Goal: Information Seeking & Learning: Learn about a topic

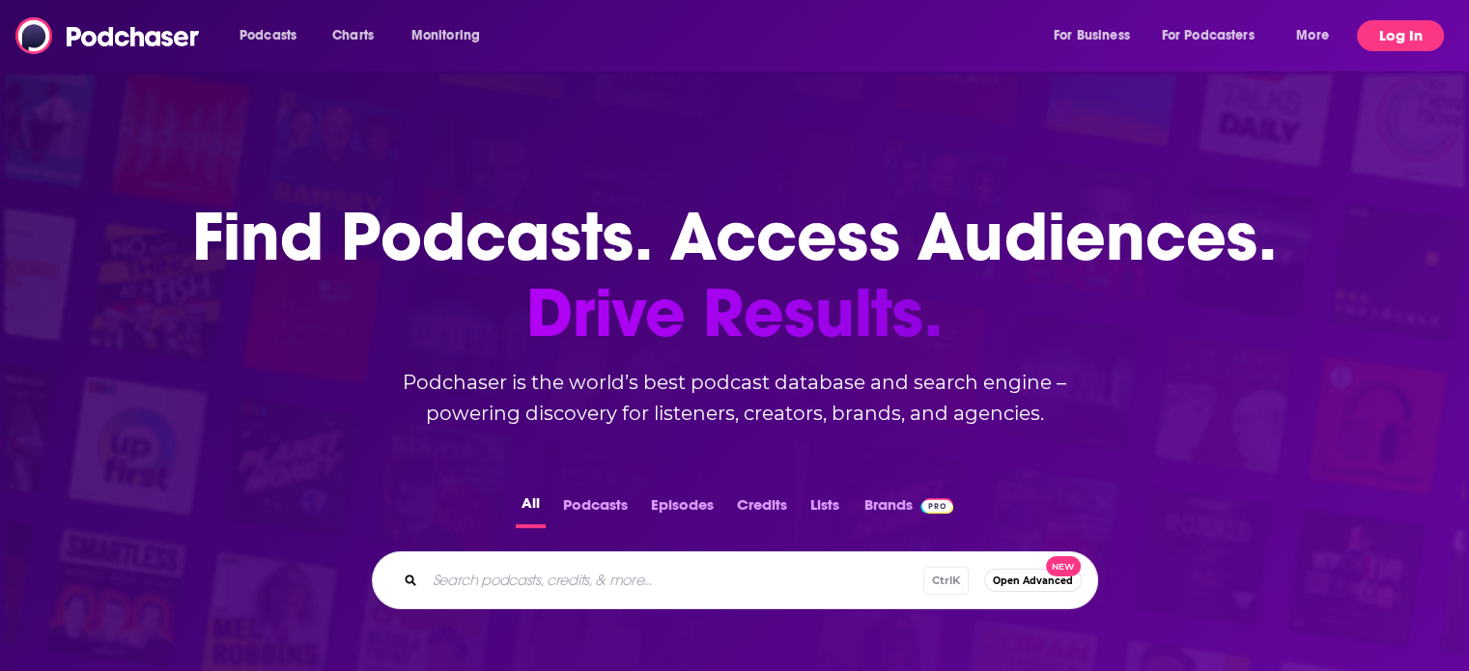
click at [1400, 46] on button "Log In" at bounding box center [1400, 35] width 87 height 31
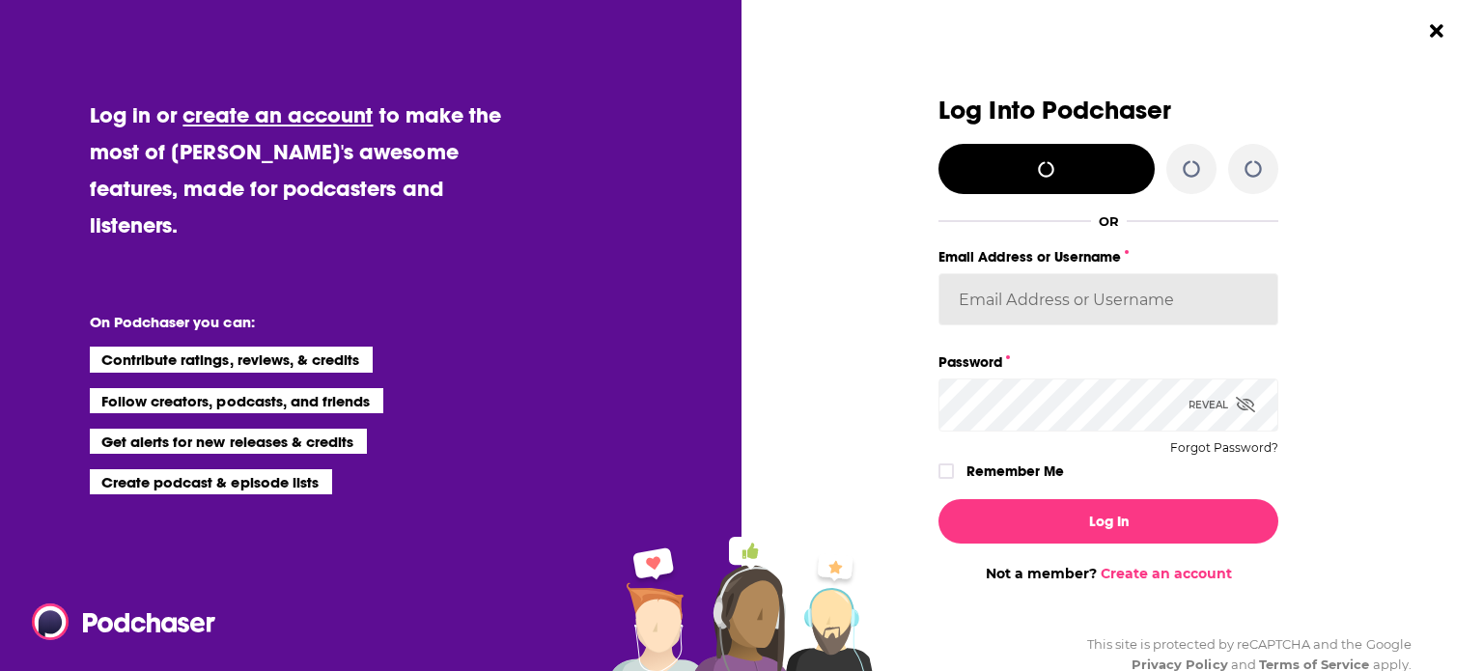
type input "[PERSON_NAME][DOMAIN_NAME][EMAIL_ADDRESS][DOMAIN_NAME]"
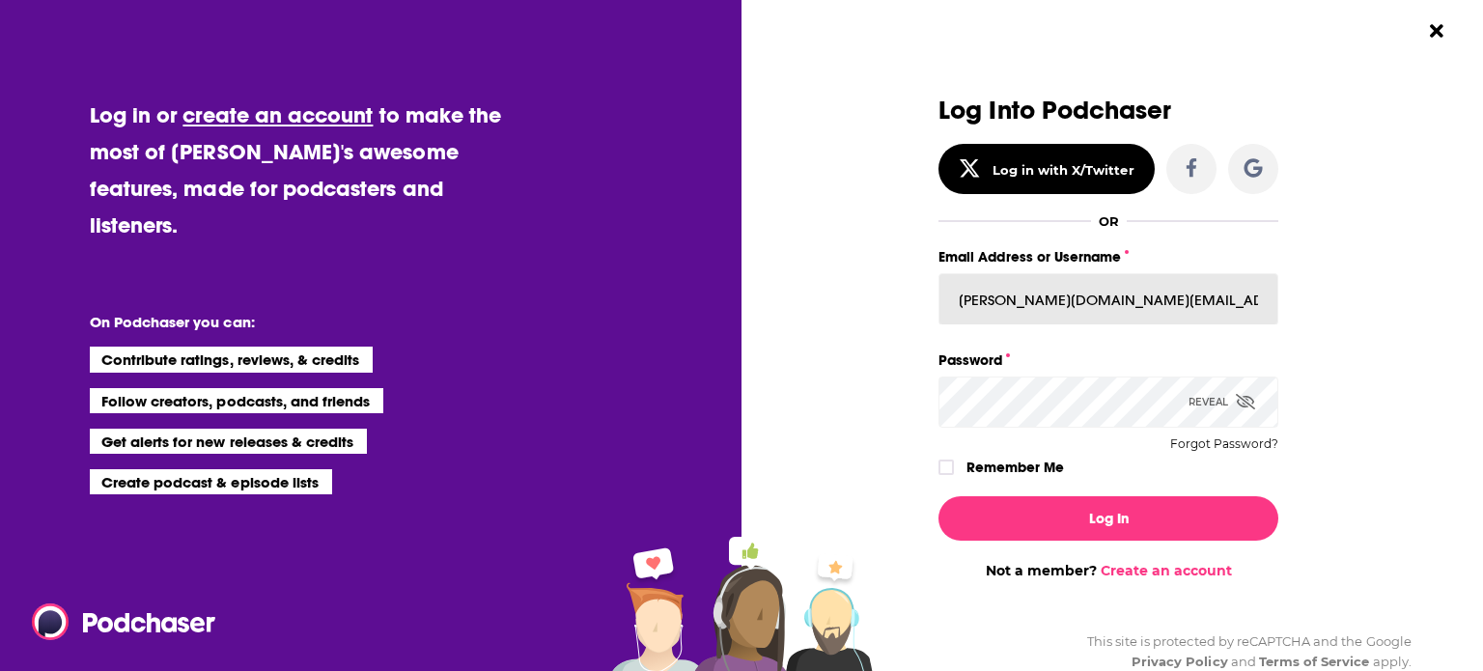
click at [1077, 291] on input "[PERSON_NAME][DOMAIN_NAME][EMAIL_ADDRESS][DOMAIN_NAME]" at bounding box center [1109, 299] width 340 height 52
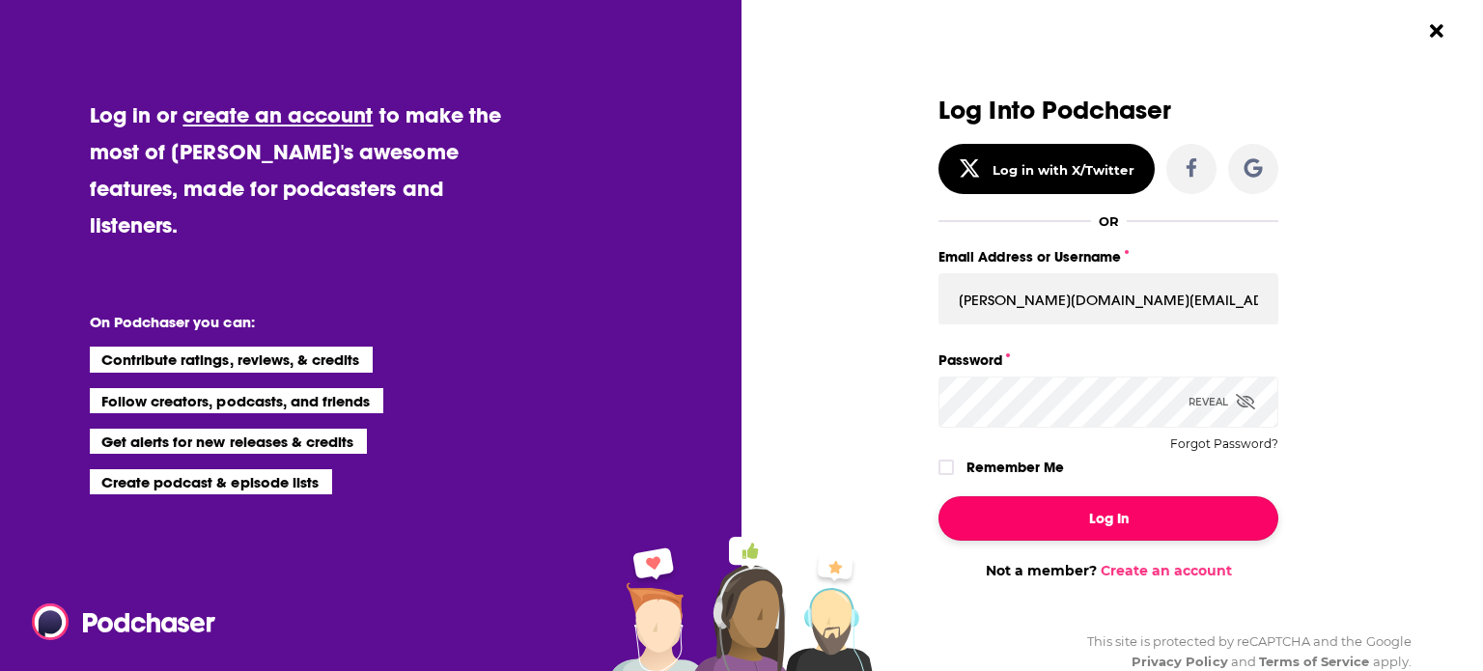
click at [973, 505] on button "Log In" at bounding box center [1109, 518] width 340 height 44
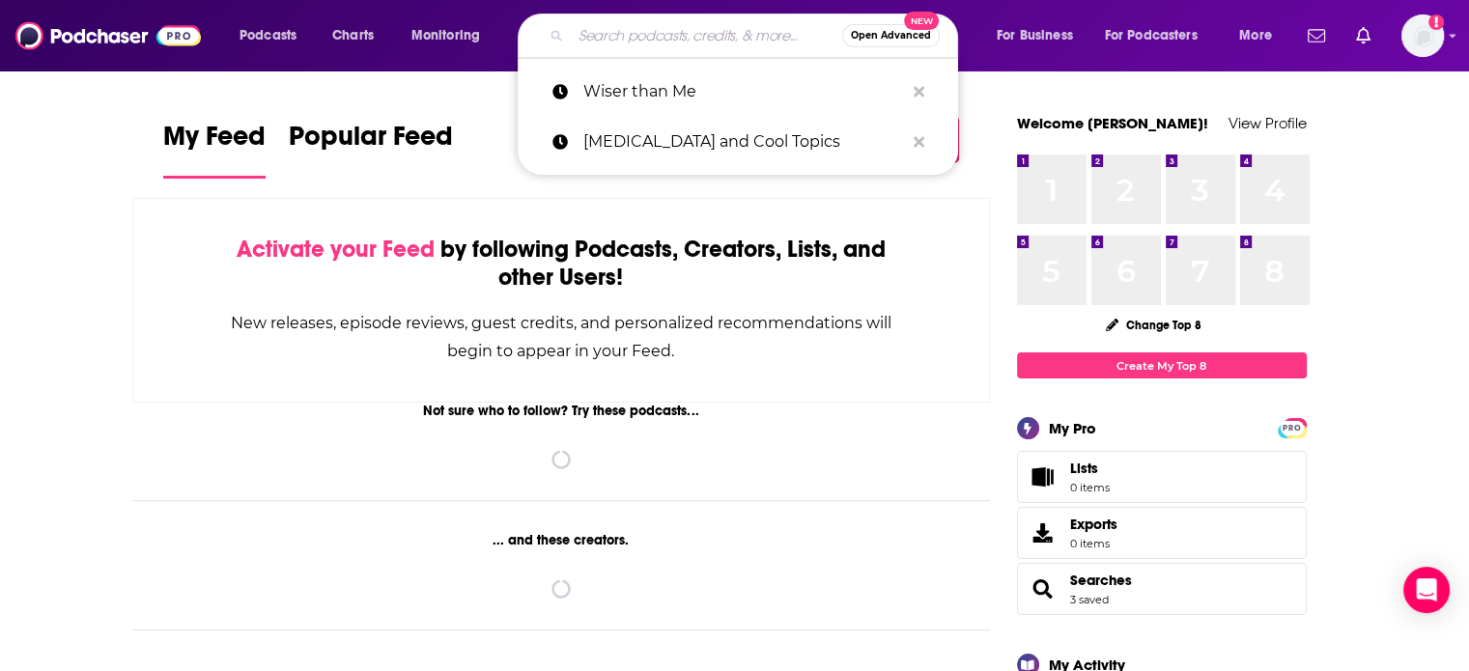
click at [699, 42] on input "Search podcasts, credits, & more..." at bounding box center [706, 35] width 271 height 31
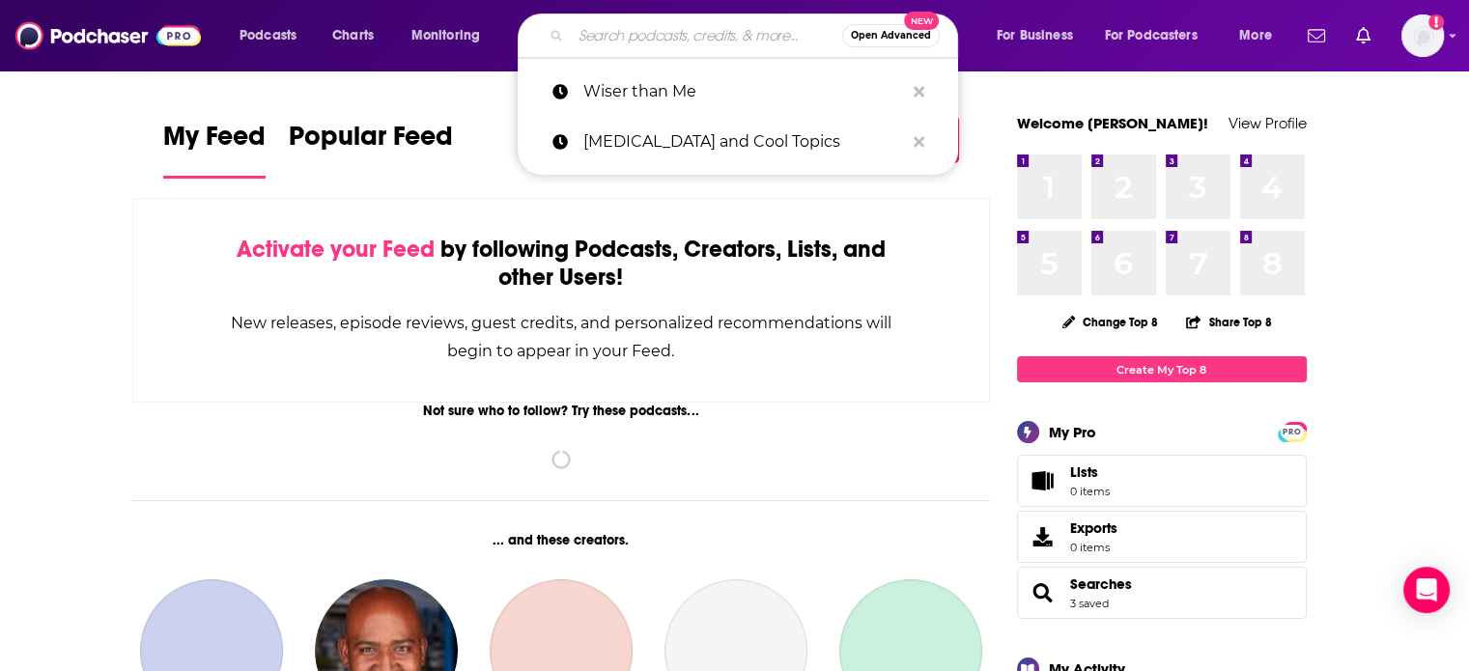
type input "a"
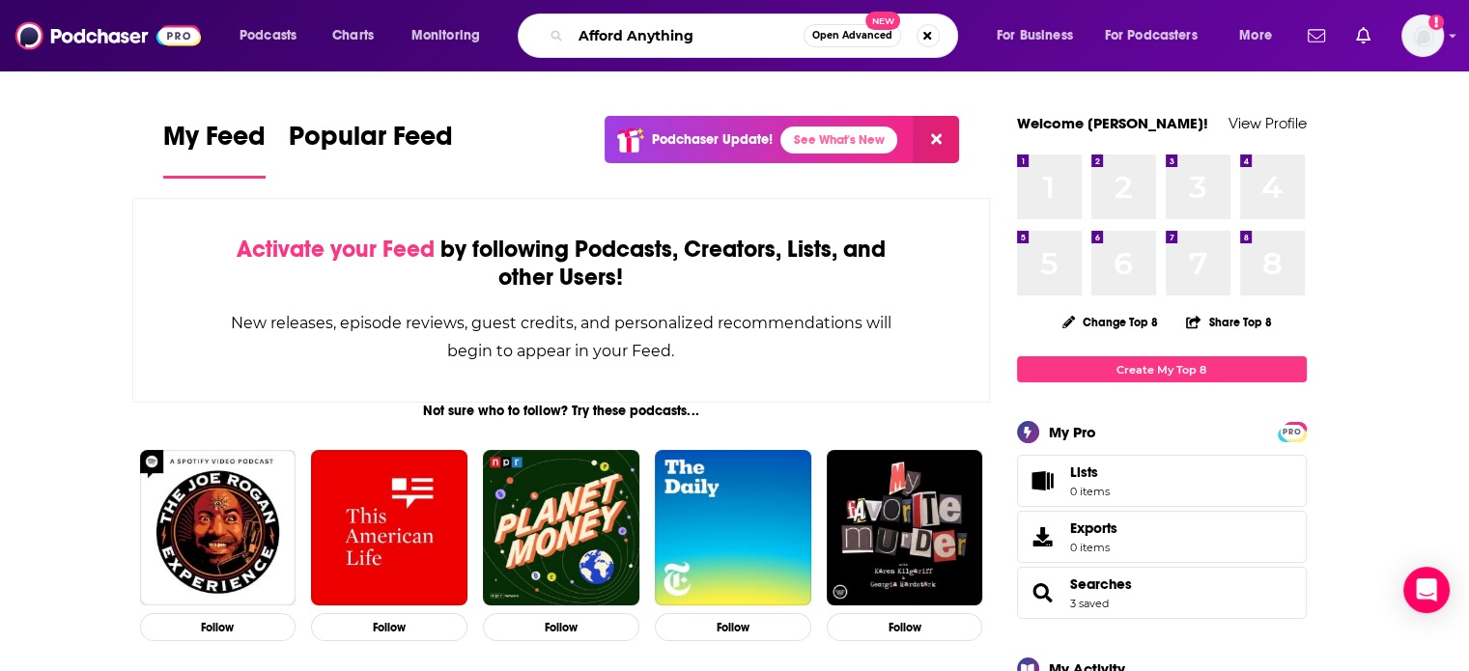
type input "Afford Anything"
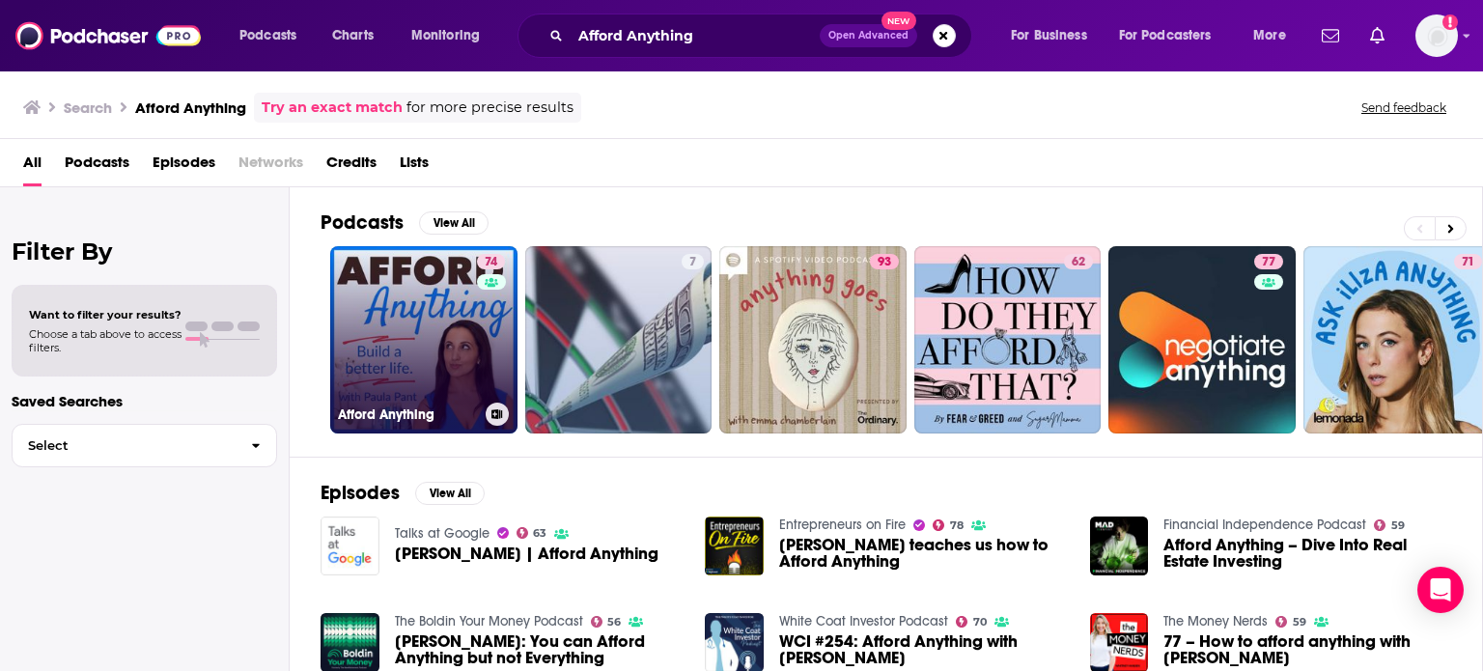
click at [479, 341] on div "74" at bounding box center [493, 328] width 33 height 149
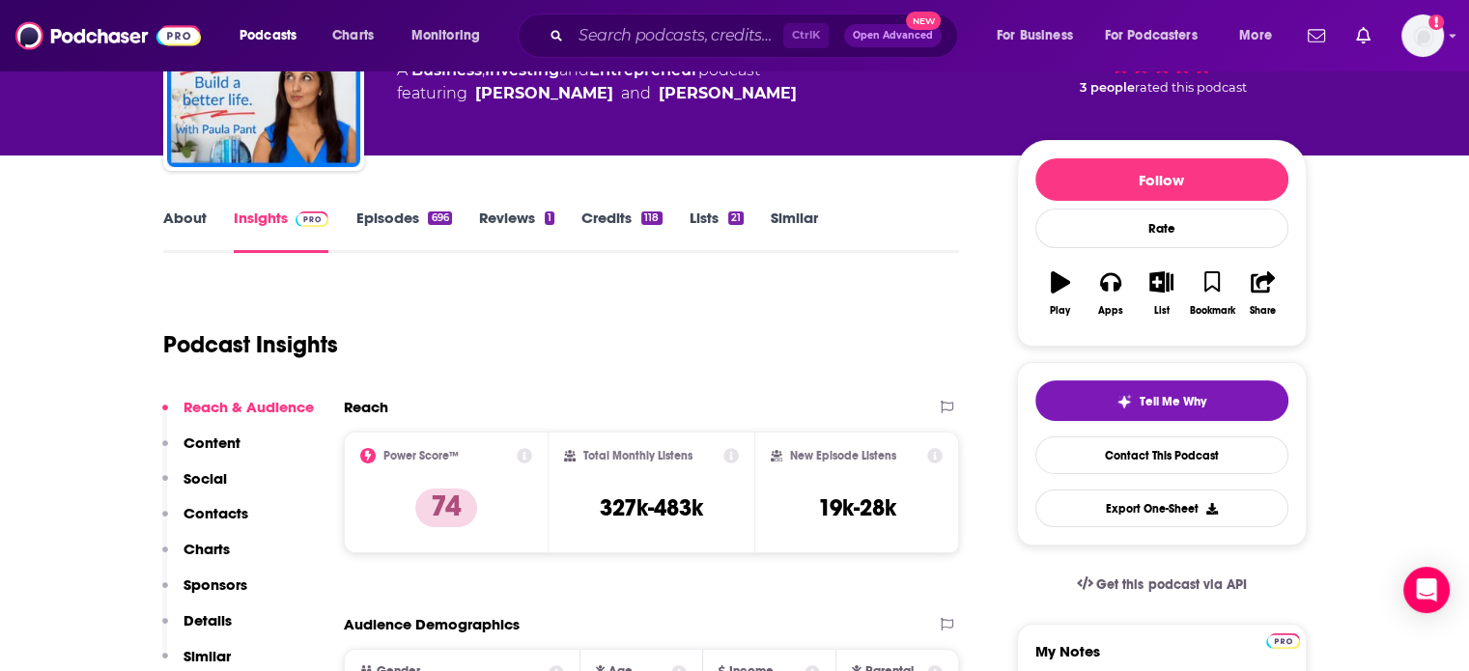
scroll to position [193, 0]
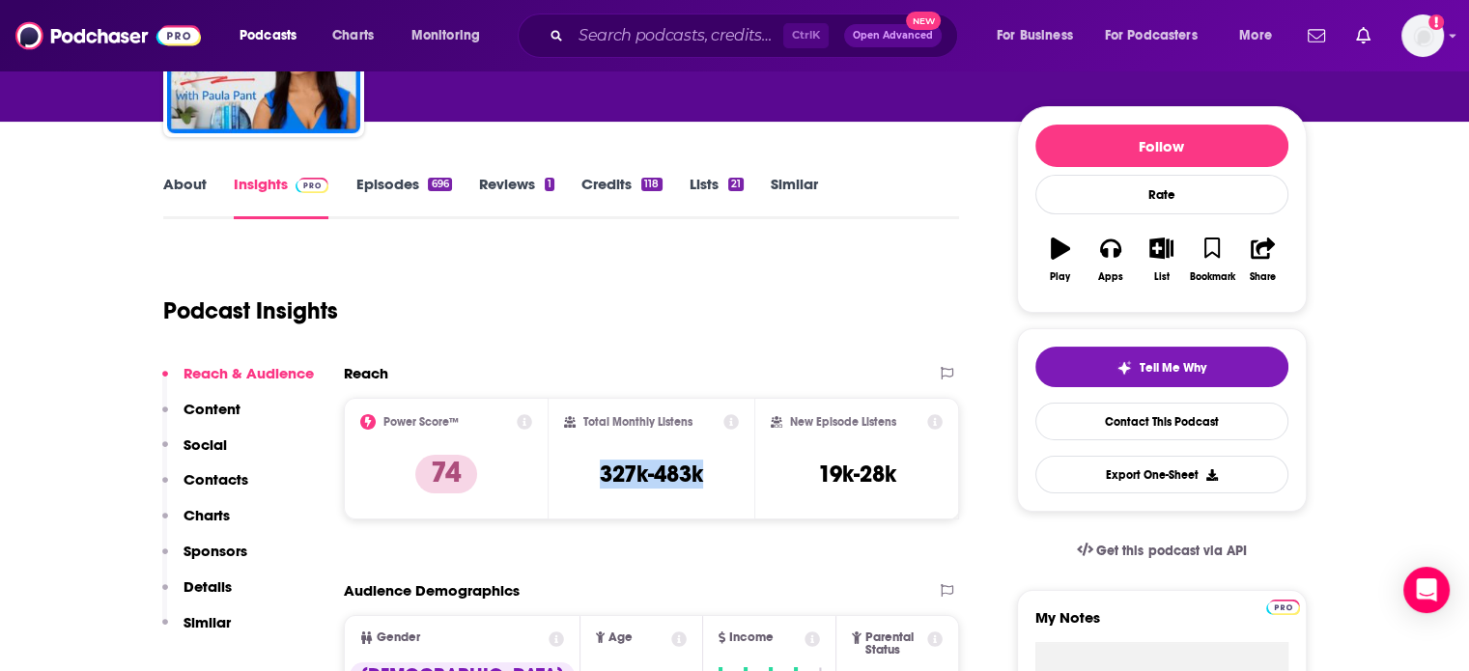
drag, startPoint x: 588, startPoint y: 463, endPoint x: 715, endPoint y: 474, distance: 127.0
click at [715, 474] on div "Total Monthly Listens 327k-483k" at bounding box center [651, 458] width 175 height 89
copy h3 "327k-483k"
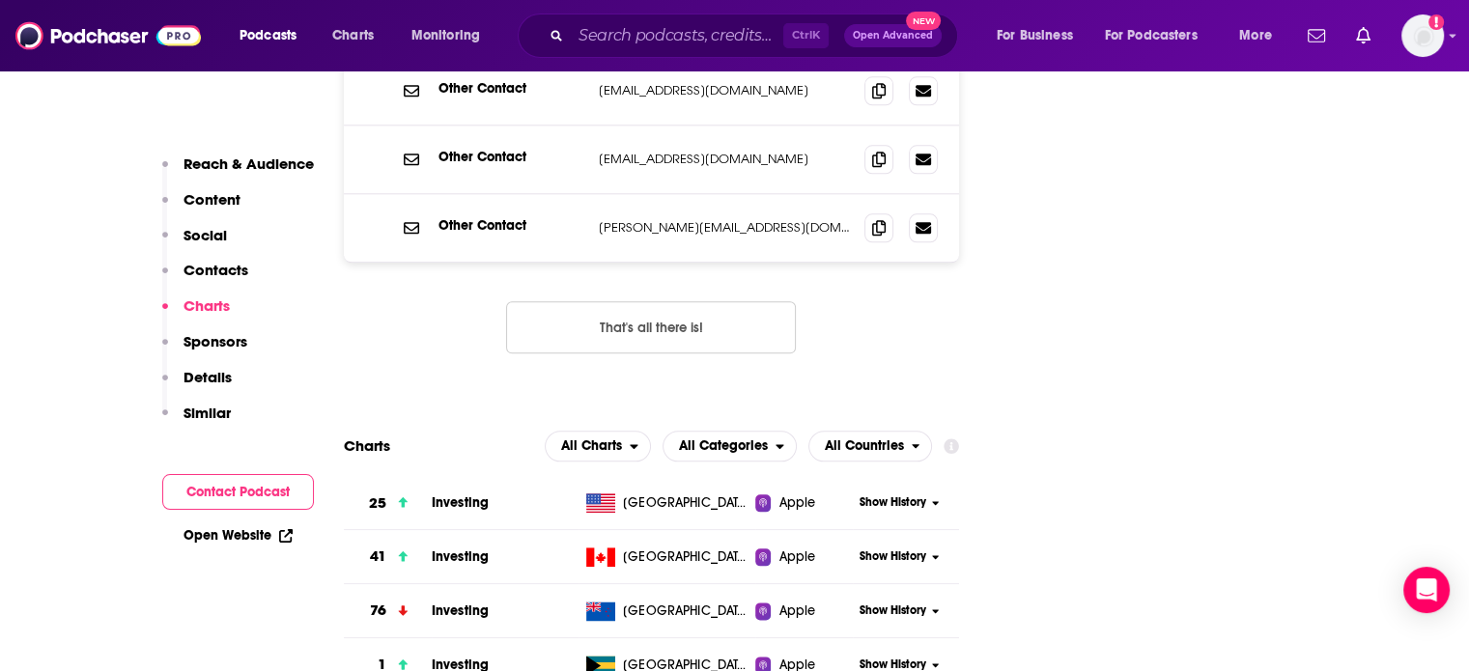
scroll to position [2221, 0]
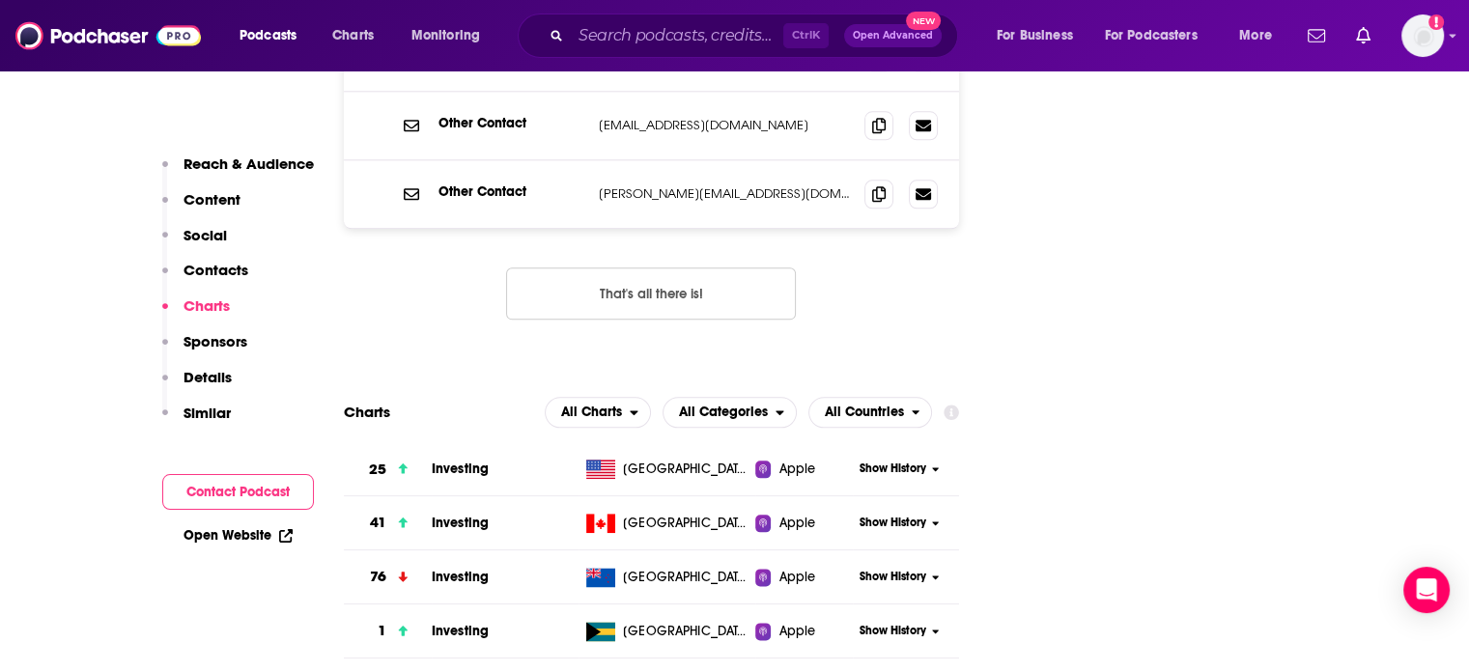
click at [877, 461] on span "Show History" at bounding box center [892, 469] width 67 height 16
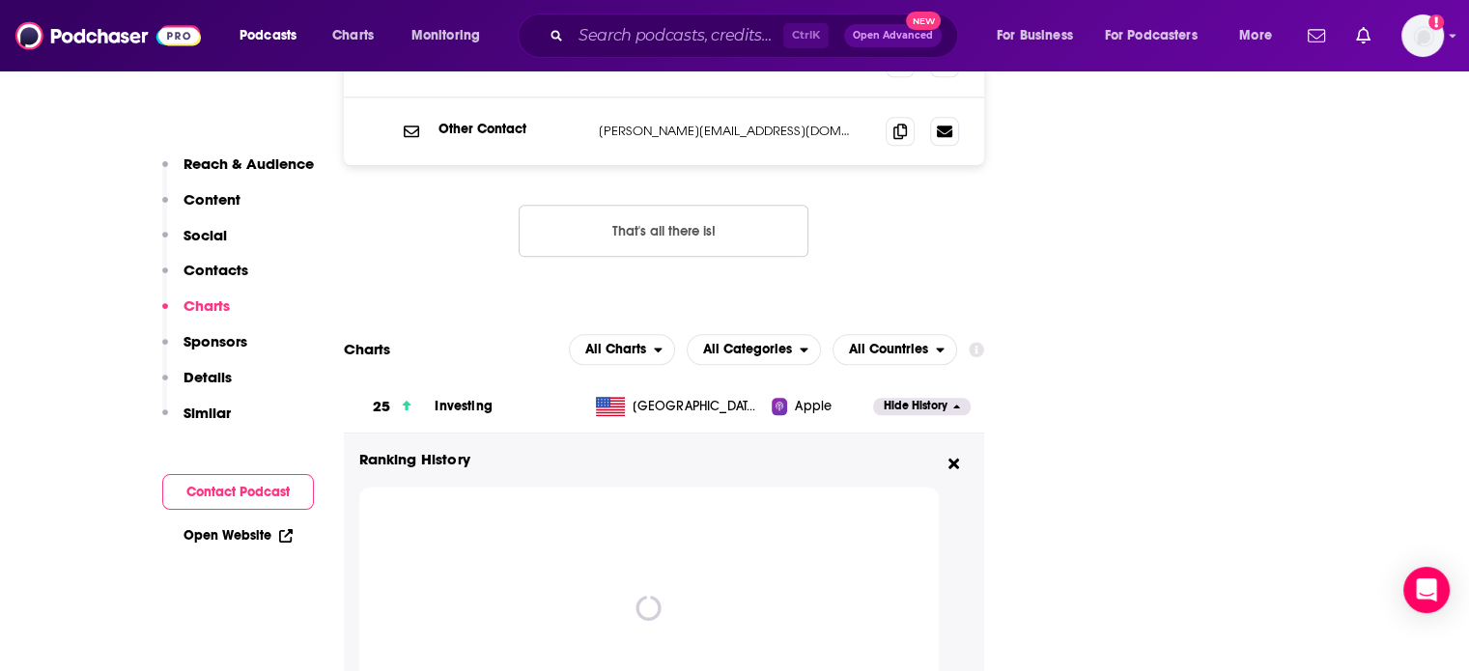
scroll to position [2317, 0]
